Goal: Task Accomplishment & Management: Manage account settings

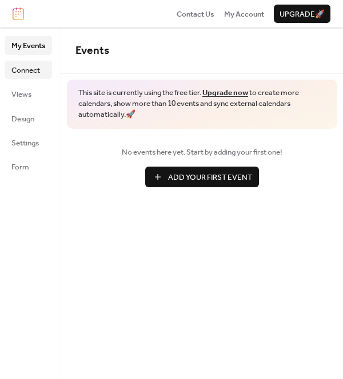
click at [30, 68] on span "Connect" at bounding box center [25, 70] width 29 height 11
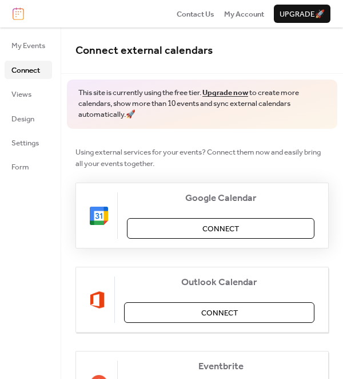
click at [241, 228] on button "Connect" at bounding box center [221, 228] width 188 height 21
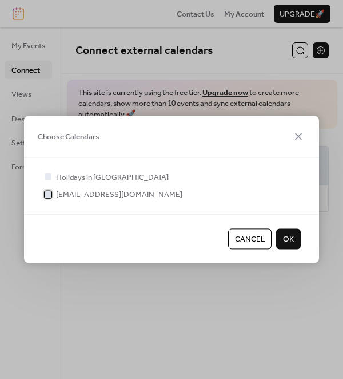
click at [126, 194] on span "valenciahsbands@gmail.com" at bounding box center [119, 194] width 126 height 11
click at [293, 235] on span "OK" at bounding box center [288, 238] width 11 height 11
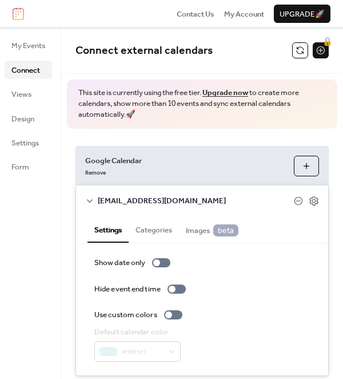
scroll to position [31, 0]
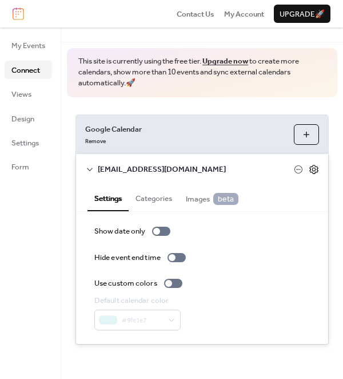
click at [310, 170] on icon at bounding box center [314, 169] width 10 height 10
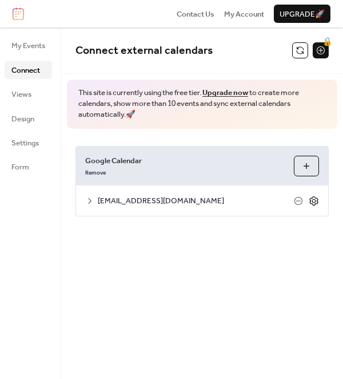
scroll to position [0, 0]
click at [315, 200] on icon at bounding box center [314, 201] width 4 height 4
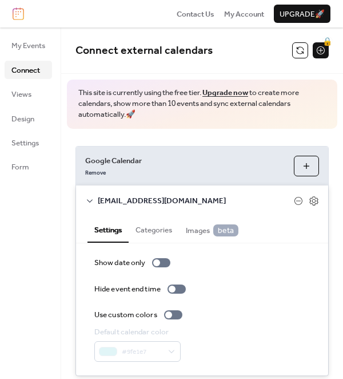
scroll to position [4, 0]
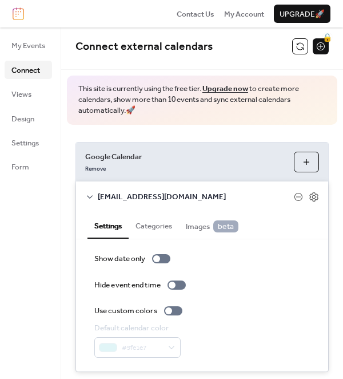
click at [163, 224] on button "Categories" at bounding box center [154, 225] width 50 height 26
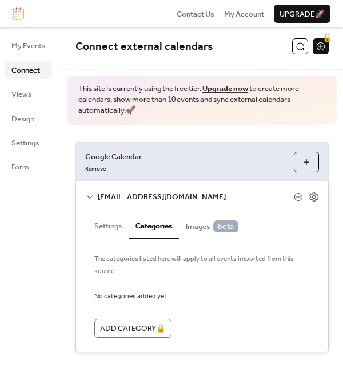
click at [117, 225] on button "Settings" at bounding box center [108, 225] width 41 height 26
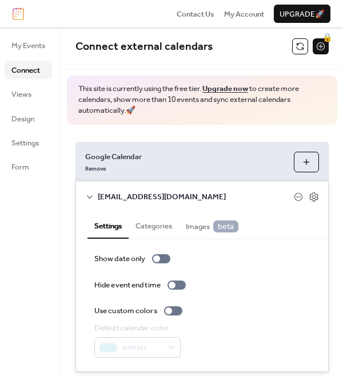
click at [85, 195] on icon at bounding box center [89, 196] width 9 height 9
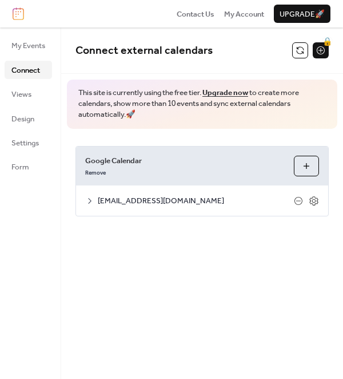
scroll to position [0, 0]
click at [29, 90] on span "Views" at bounding box center [21, 94] width 20 height 11
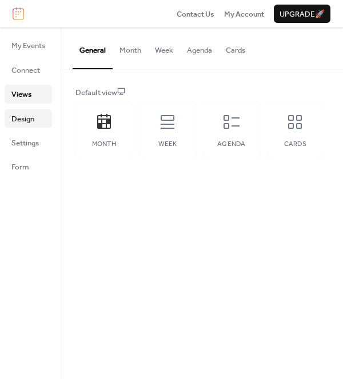
click at [29, 120] on span "Design" at bounding box center [22, 118] width 23 height 11
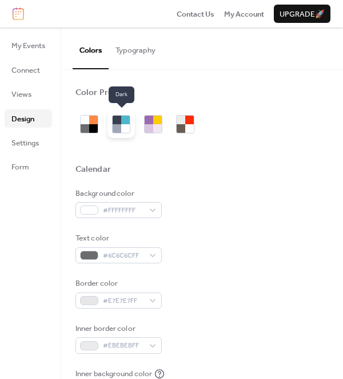
click at [118, 130] on div at bounding box center [117, 128] width 9 height 9
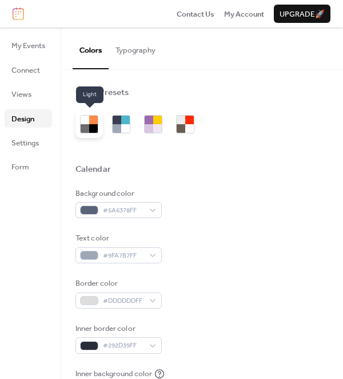
click at [89, 127] on div at bounding box center [85, 128] width 9 height 9
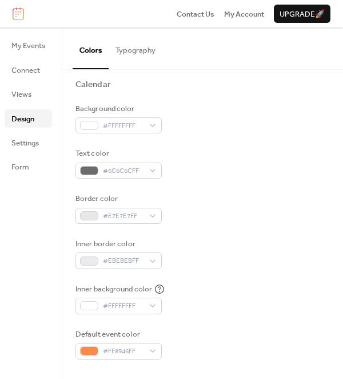
scroll to position [90, 0]
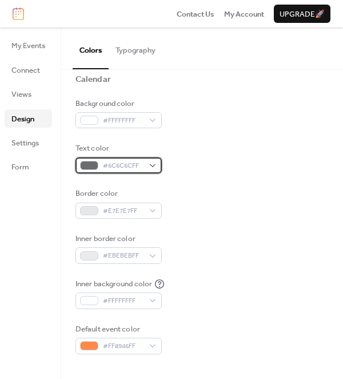
click at [156, 166] on div "#6C6C6CFF" at bounding box center [119, 165] width 86 height 16
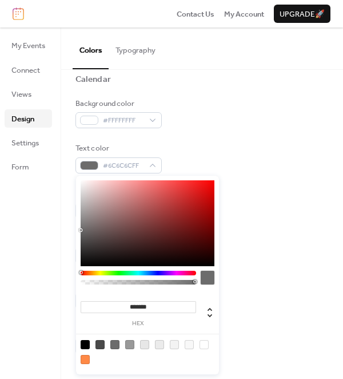
click at [85, 343] on div at bounding box center [85, 344] width 9 height 9
type input "*******"
click at [232, 167] on div "Text color #000000FF" at bounding box center [203, 157] width 254 height 31
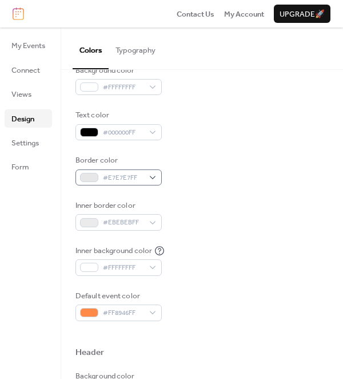
scroll to position [124, 0]
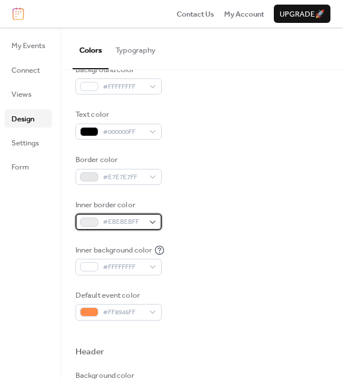
click at [158, 220] on div "#EBEBEBFF" at bounding box center [119, 221] width 86 height 16
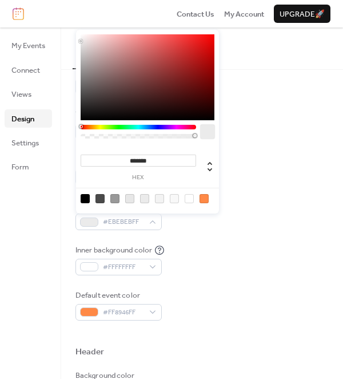
click at [116, 197] on div at bounding box center [114, 198] width 9 height 9
click at [101, 201] on div at bounding box center [100, 198] width 9 height 9
type input "*******"
click at [212, 231] on div "Background color #FFFFFFFF Text color #000000FF Border color #E7E7E7FF Inner bo…" at bounding box center [203, 192] width 254 height 256
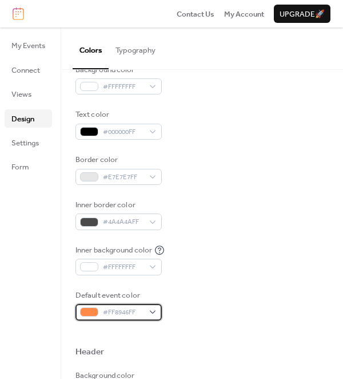
click at [155, 311] on div "#FF8946FF" at bounding box center [119, 312] width 86 height 16
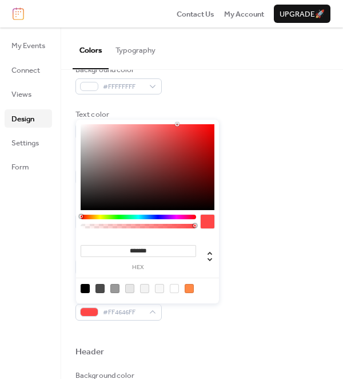
drag, startPoint x: 82, startPoint y: 217, endPoint x: 76, endPoint y: 217, distance: 6.9
click at [76, 217] on div "******* hex" at bounding box center [147, 212] width 143 height 184
type input "*******"
click at [197, 129] on div at bounding box center [148, 167] width 134 height 86
click at [246, 233] on div "Background color #FFFFFFFF Text color #000000FF Border color #E7E7E7FF Inner bo…" at bounding box center [203, 192] width 254 height 256
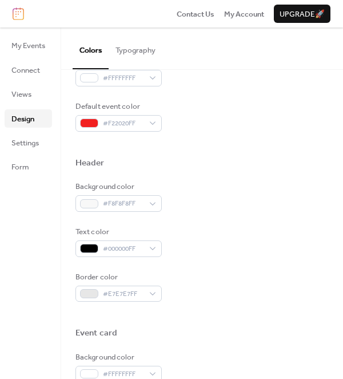
scroll to position [343, 0]
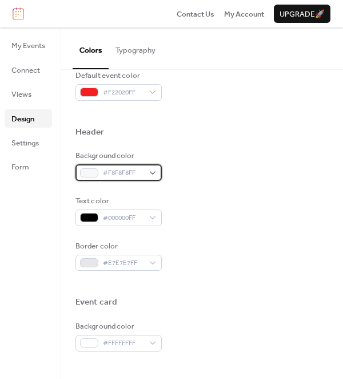
click at [156, 173] on div "#F8F8F8FF" at bounding box center [119, 172] width 86 height 16
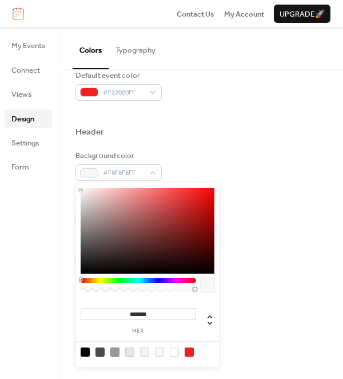
click at [190, 352] on div at bounding box center [189, 351] width 9 height 9
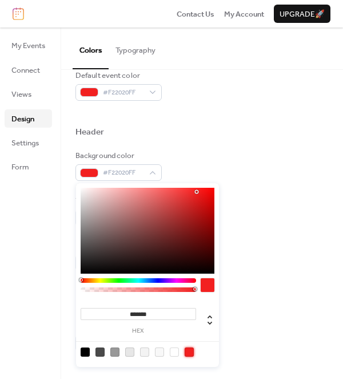
click at [158, 353] on div at bounding box center [159, 351] width 9 height 9
type input "*******"
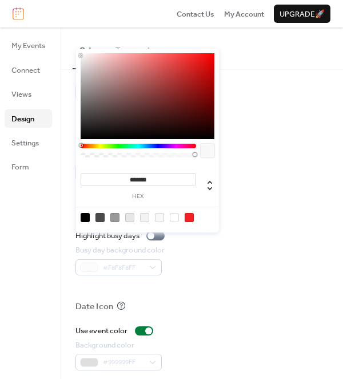
scroll to position [496, 0]
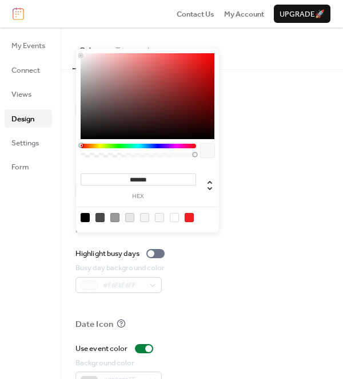
click at [258, 127] on div at bounding box center [203, 131] width 254 height 26
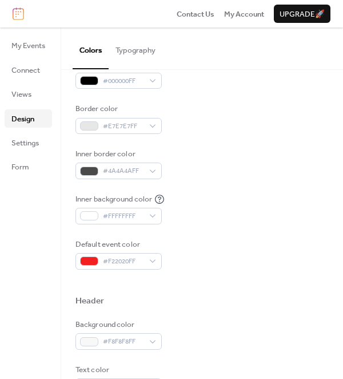
scroll to position [0, 0]
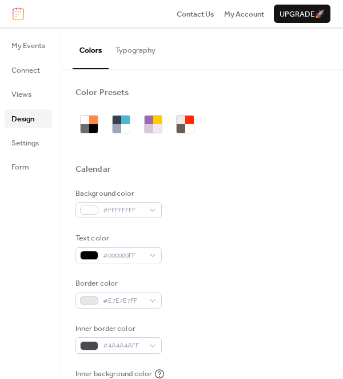
click at [146, 48] on button "Typography" at bounding box center [136, 47] width 54 height 40
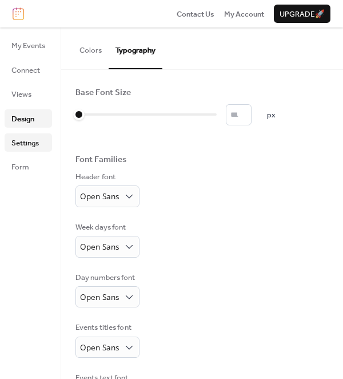
click at [26, 149] on span "Settings" at bounding box center [24, 142] width 27 height 11
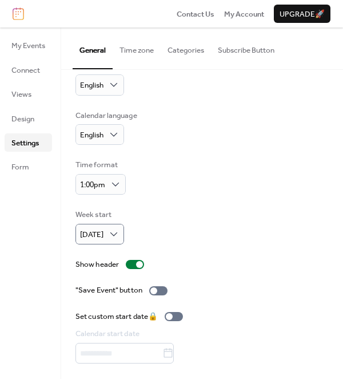
scroll to position [54, 0]
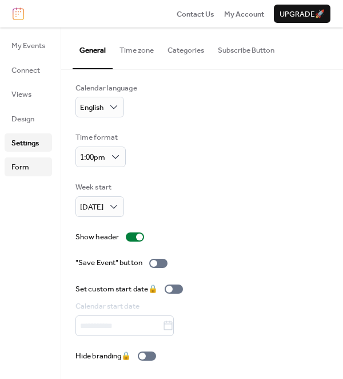
click at [25, 170] on span "Form" at bounding box center [20, 166] width 18 height 11
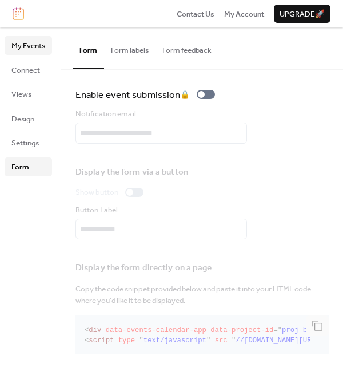
click at [25, 50] on span "My Events" at bounding box center [28, 45] width 34 height 11
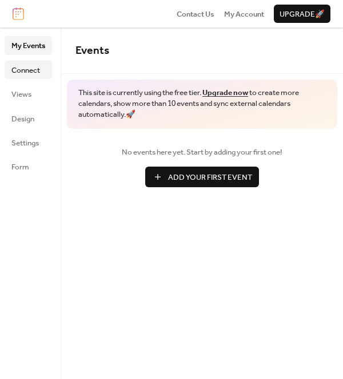
click at [27, 68] on span "Connect" at bounding box center [25, 70] width 29 height 11
